Goal: Task Accomplishment & Management: Manage account settings

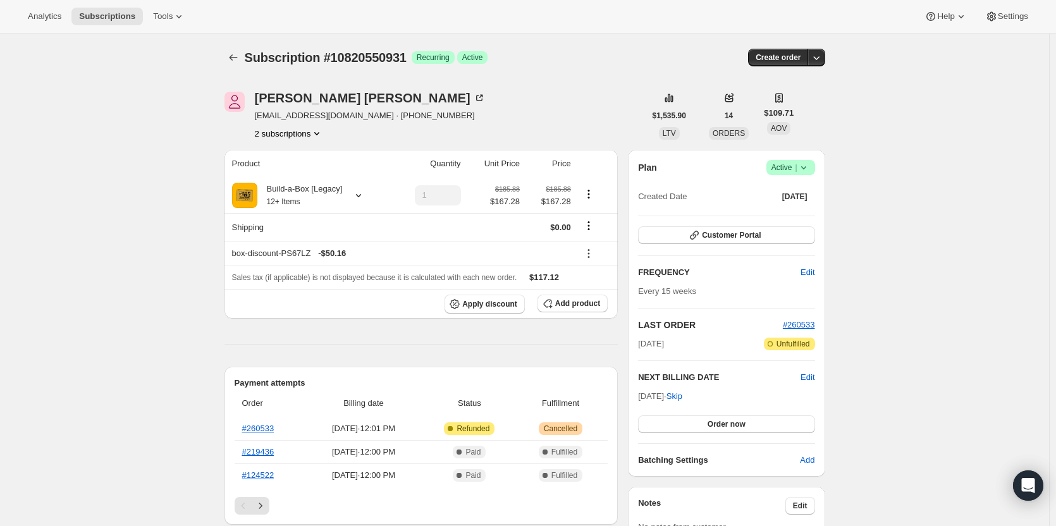
click at [302, 127] on button "2 subscriptions" at bounding box center [289, 133] width 69 height 13
click at [302, 178] on span "13841006867" at bounding box center [292, 179] width 88 height 13
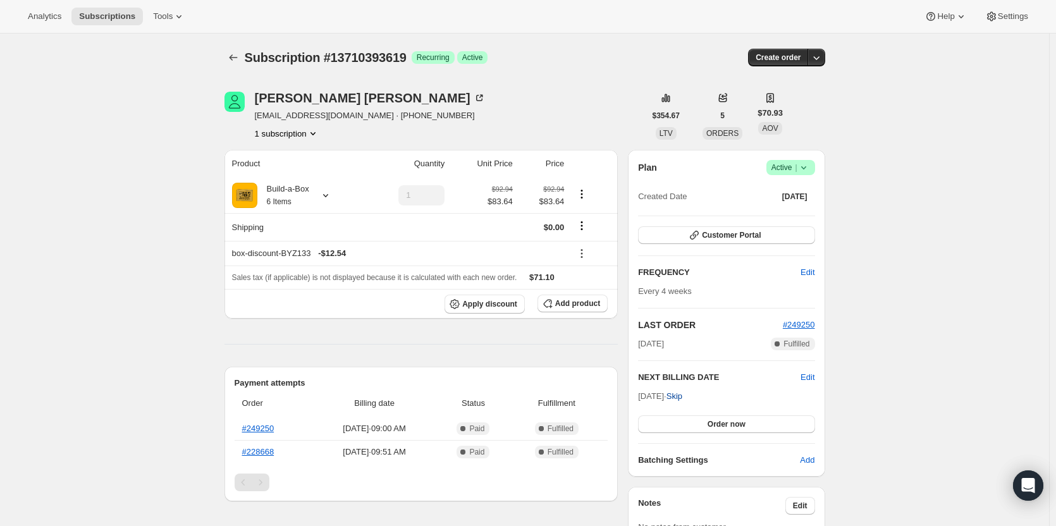
click at [682, 392] on span "Skip" at bounding box center [674, 396] width 16 height 13
